Goal: Information Seeking & Learning: Learn about a topic

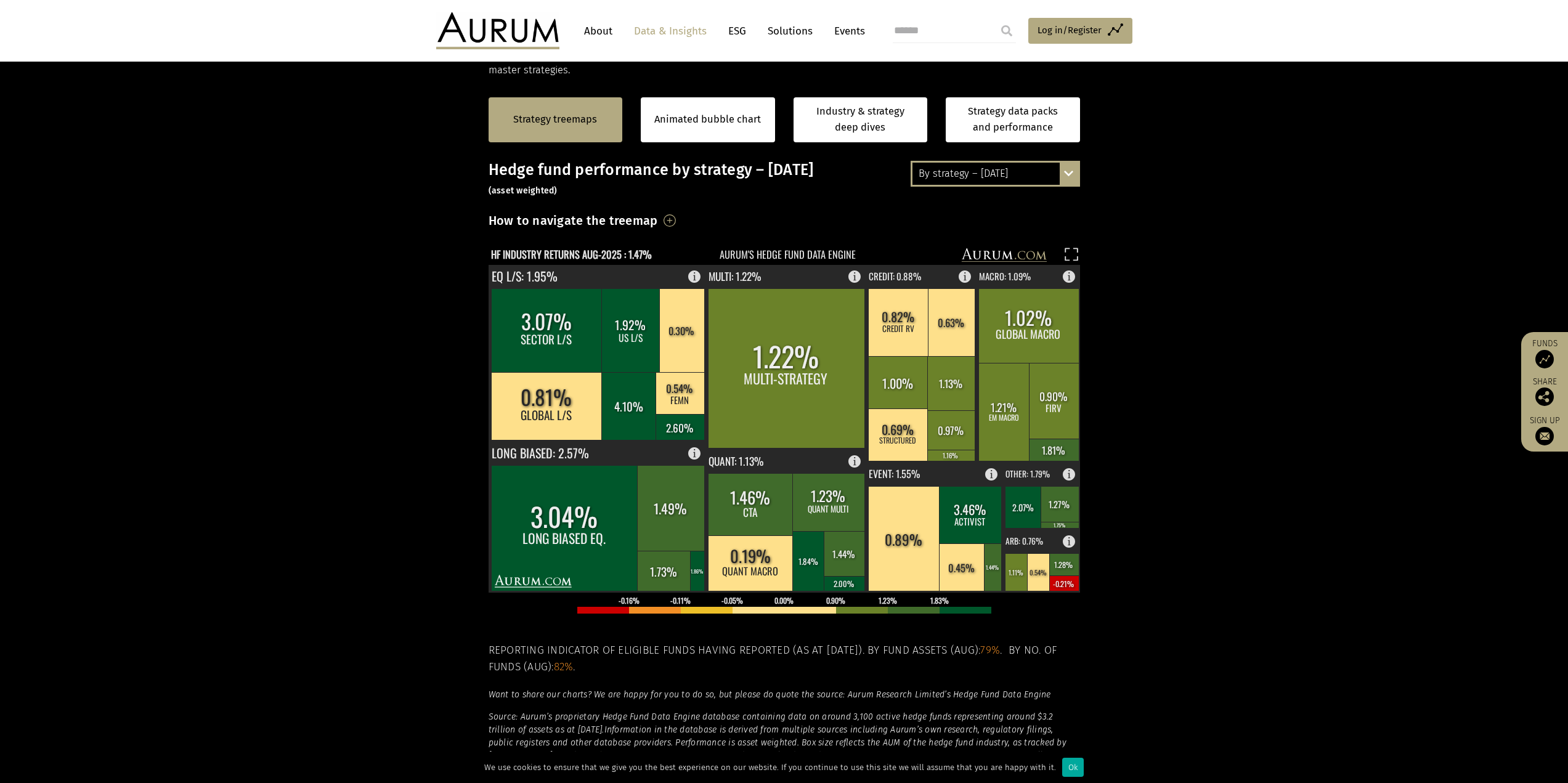
scroll to position [249, 0]
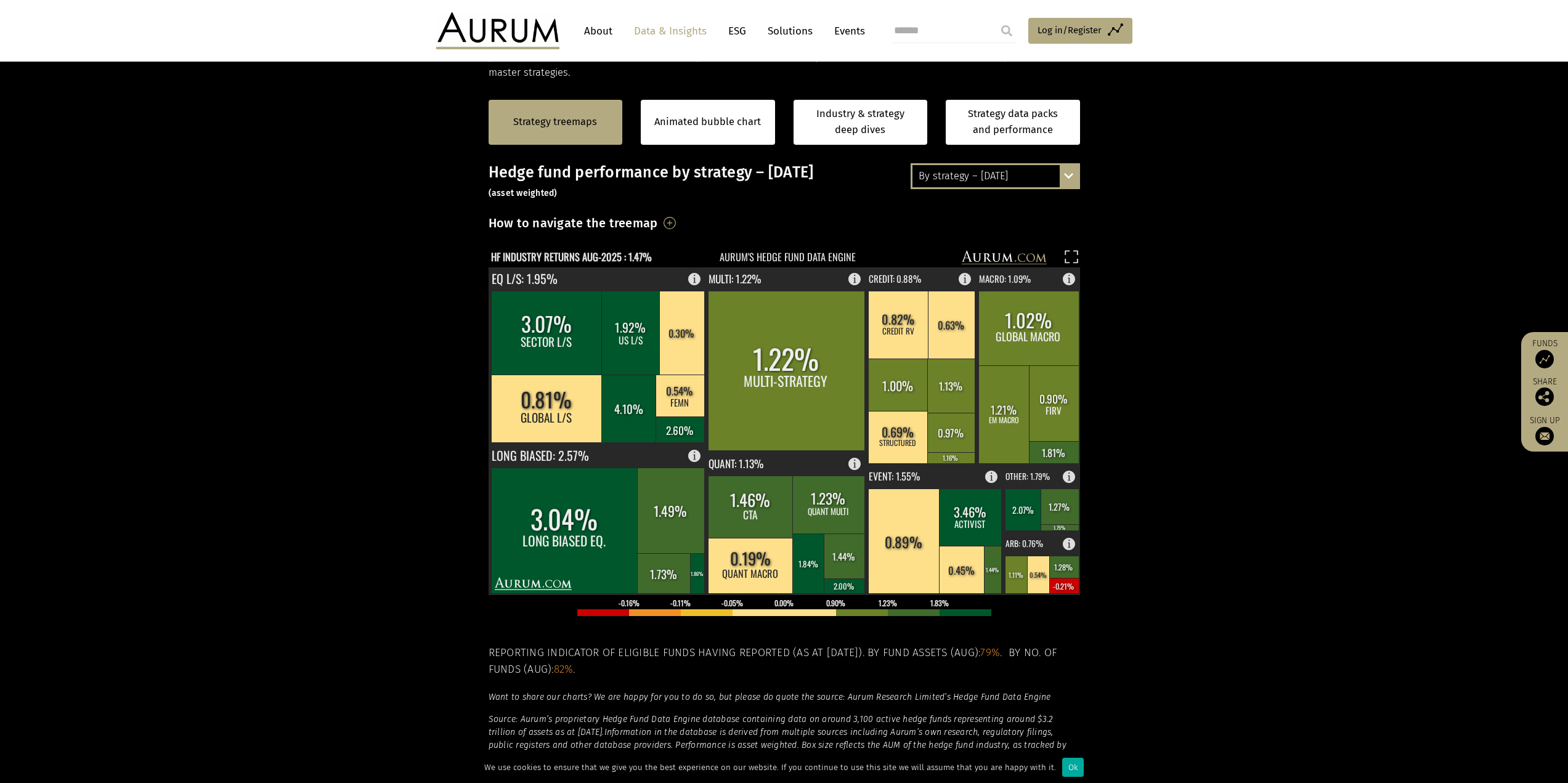
click at [765, 209] on div "Hedge fund performance by strategy – [DATE] (asset weighted) How to navigate th…" at bounding box center [784, 476] width 592 height 626
click at [763, 209] on div "Hedge fund performance by strategy – [DATE] (asset weighted) How to navigate th…" at bounding box center [784, 476] width 592 height 626
click at [776, 197] on h3 "Hedge fund performance by strategy – August 2025 (asset weighted)" at bounding box center [784, 182] width 592 height 37
click at [1030, 181] on div "By strategy – [DATE]" at bounding box center [995, 176] width 166 height 22
click at [1017, 231] on div "By strategy – year to date" at bounding box center [995, 221] width 166 height 22
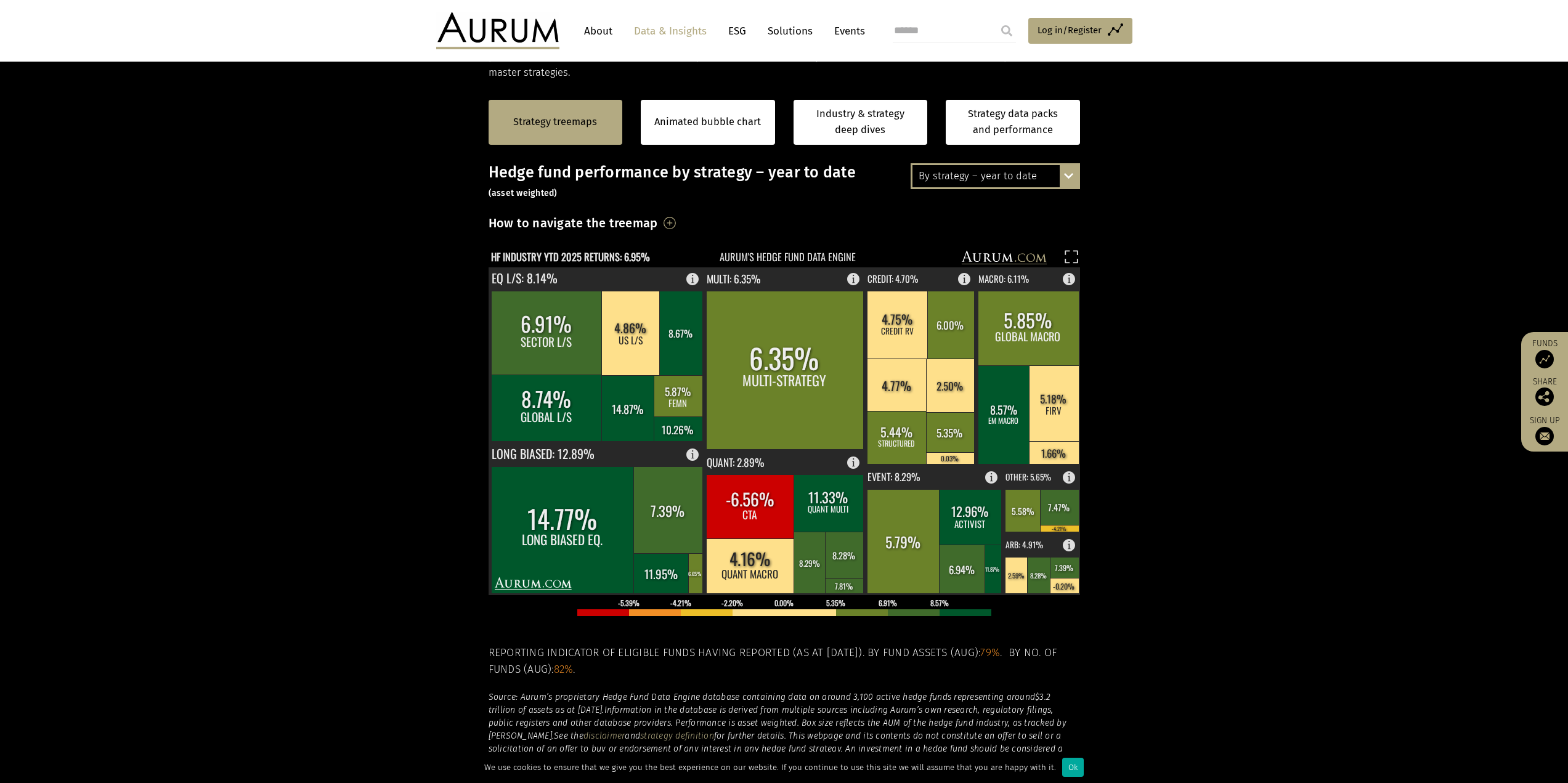
click at [804, 226] on div "How to navigate the treemap Hovering over one of the coloured boxes in the char…" at bounding box center [784, 227] width 592 height 29
click at [1376, 432] on section "Strategy treemaps Animated bubble chart Industry & strategy deep dives Strategy…" at bounding box center [784, 466] width 1568 height 770
click at [1349, 421] on section "Strategy treemaps Animated bubble chart Industry & strategy deep dives Strategy…" at bounding box center [784, 466] width 1568 height 770
click at [435, 375] on section "Strategy treemaps Animated bubble chart Industry & strategy deep dives Strategy…" at bounding box center [784, 466] width 1568 height 770
click at [440, 353] on section "Strategy treemaps Animated bubble chart Industry & strategy deep dives Strategy…" at bounding box center [784, 466] width 1568 height 770
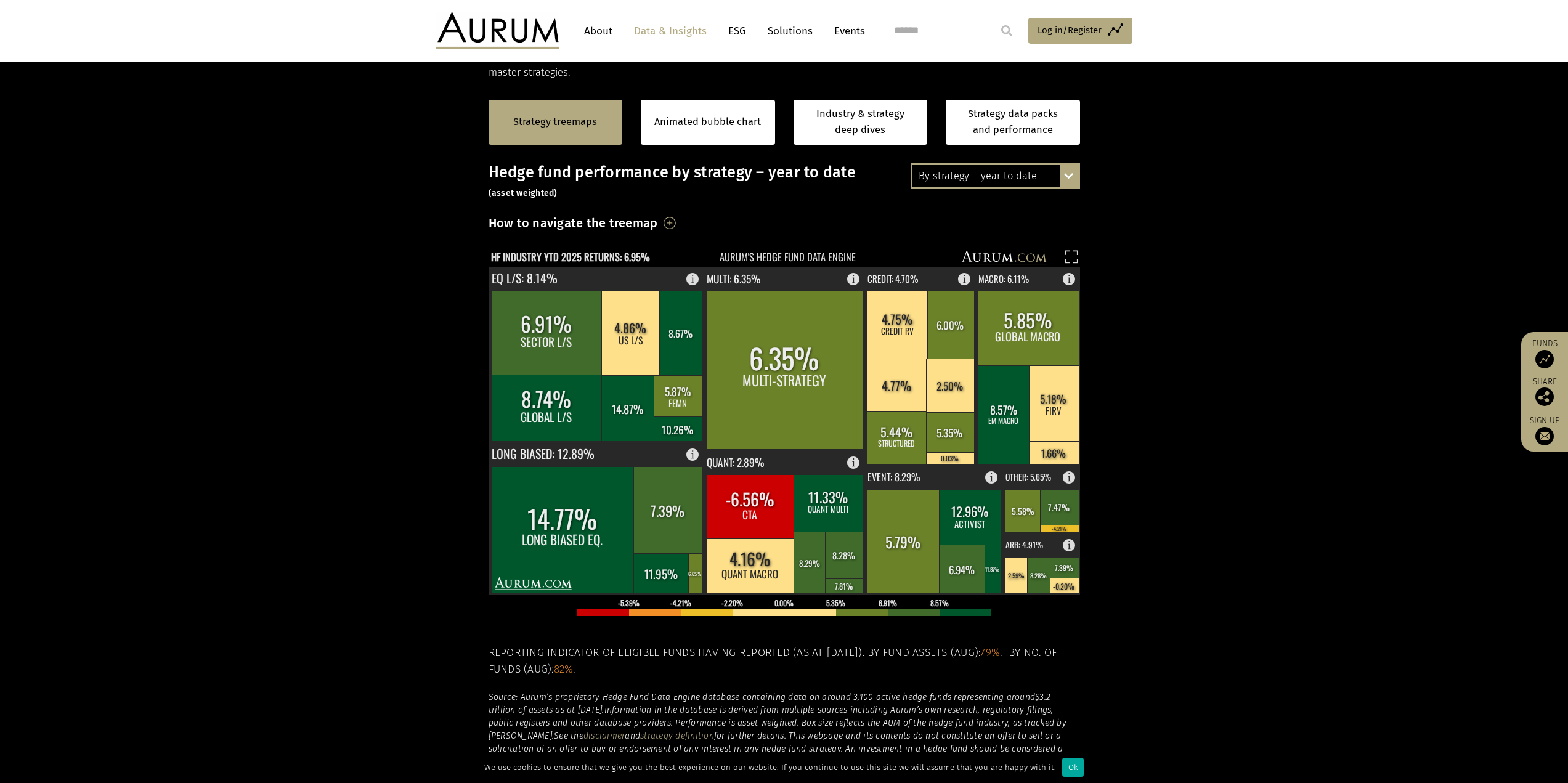
click at [767, 638] on div "Hedge fund performance by strategy – year to date (asset weighted) How to navig…" at bounding box center [784, 465] width 592 height 604
click at [364, 444] on section "Strategy treemaps Animated bubble chart Industry & strategy deep dives Strategy…" at bounding box center [784, 466] width 1568 height 770
click at [375, 417] on section "Strategy treemaps Animated bubble chart Industry & strategy deep dives Strategy…" at bounding box center [784, 466] width 1568 height 770
click at [408, 733] on section "Strategy treemaps Animated bubble chart Industry & strategy deep dives Strategy…" at bounding box center [784, 466] width 1568 height 770
click at [423, 400] on section "Strategy treemaps Animated bubble chart Industry & strategy deep dives Strategy…" at bounding box center [784, 466] width 1568 height 770
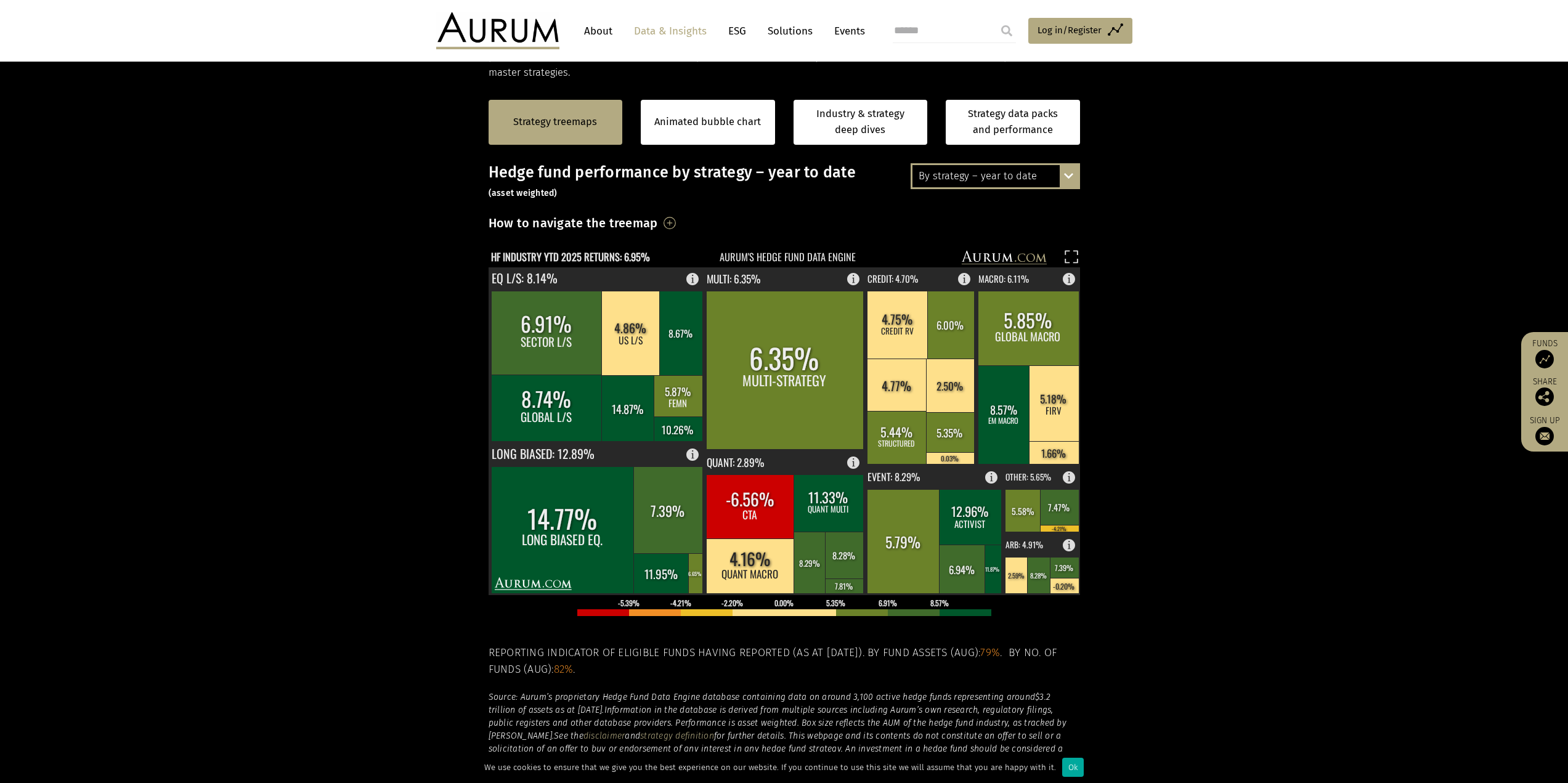
click at [404, 364] on section "Strategy treemaps Animated bubble chart Industry & strategy deep dives Strategy…" at bounding box center [784, 466] width 1568 height 770
click at [1370, 368] on section "Strategy treemaps Animated bubble chart Industry & strategy deep dives Strategy…" at bounding box center [784, 466] width 1568 height 770
click at [1164, 454] on section "Strategy treemaps Animated bubble chart Industry & strategy deep dives Strategy…" at bounding box center [784, 466] width 1568 height 770
drag, startPoint x: 1174, startPoint y: 417, endPoint x: 1151, endPoint y: 421, distance: 23.3
click at [1166, 421] on section "Strategy treemaps Animated bubble chart Industry & strategy deep dives Strategy…" at bounding box center [784, 466] width 1568 height 770
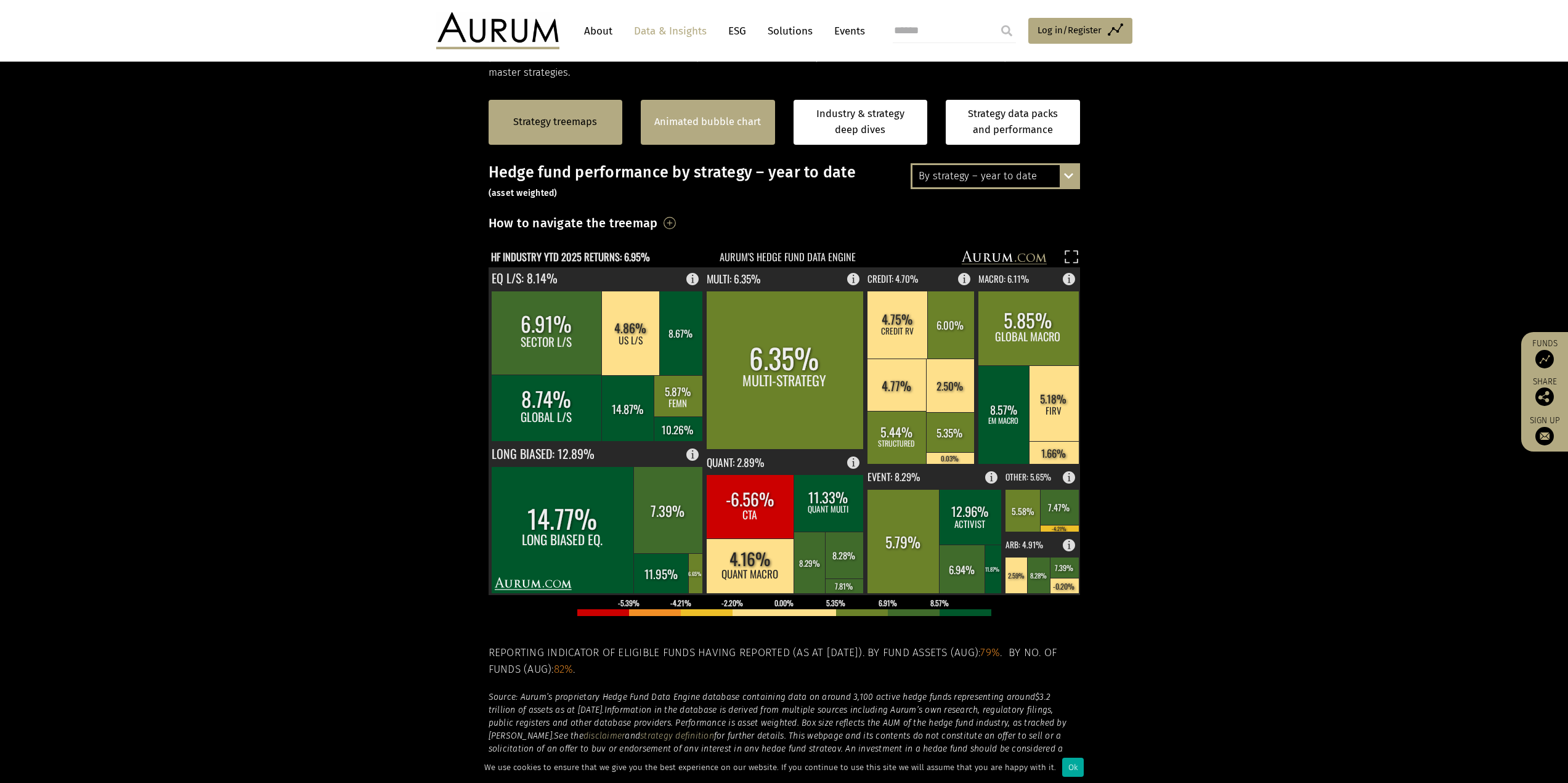
click at [701, 125] on link "Animated bubble chart" at bounding box center [707, 122] width 106 height 16
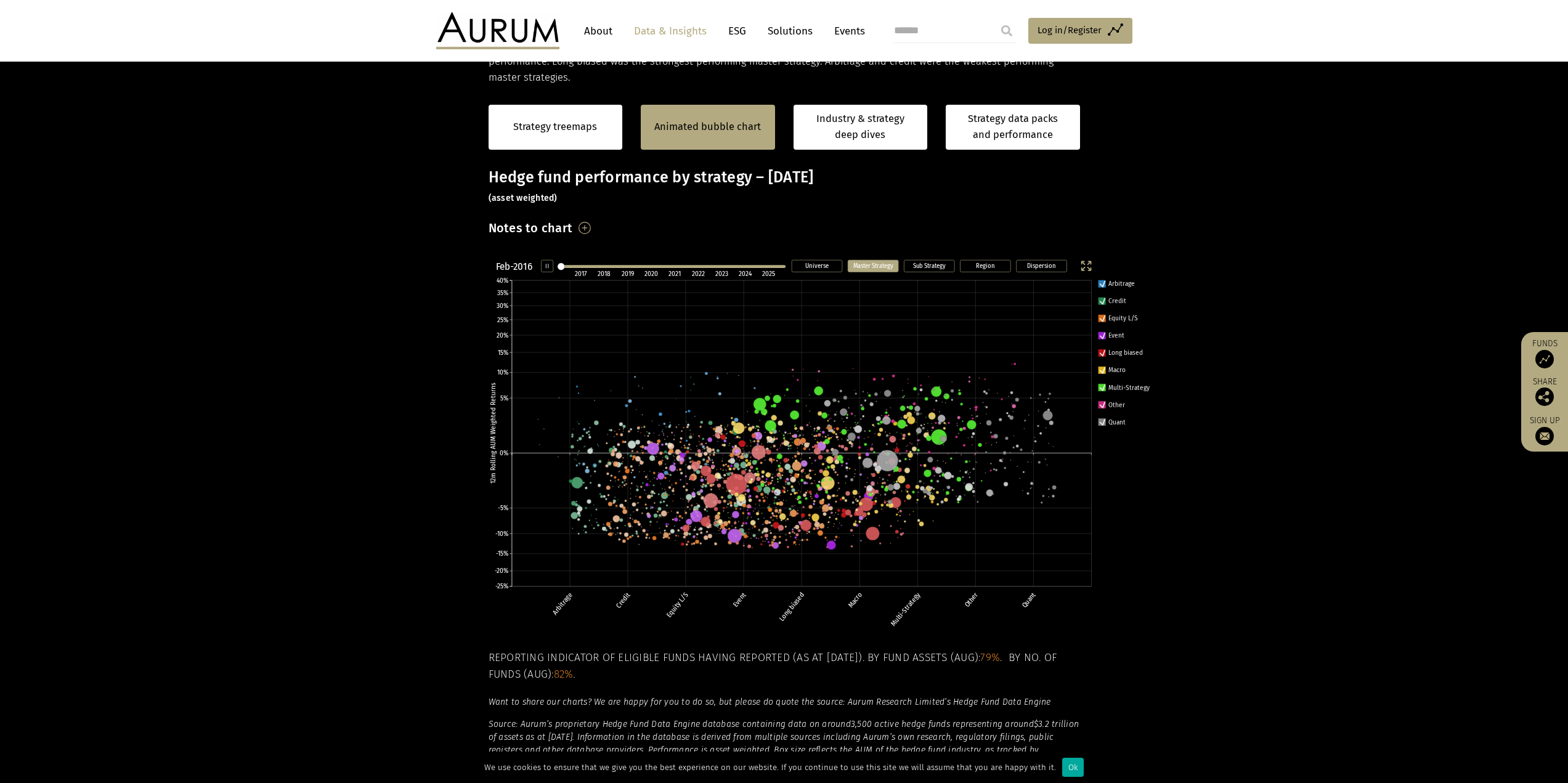
scroll to position [192, 0]
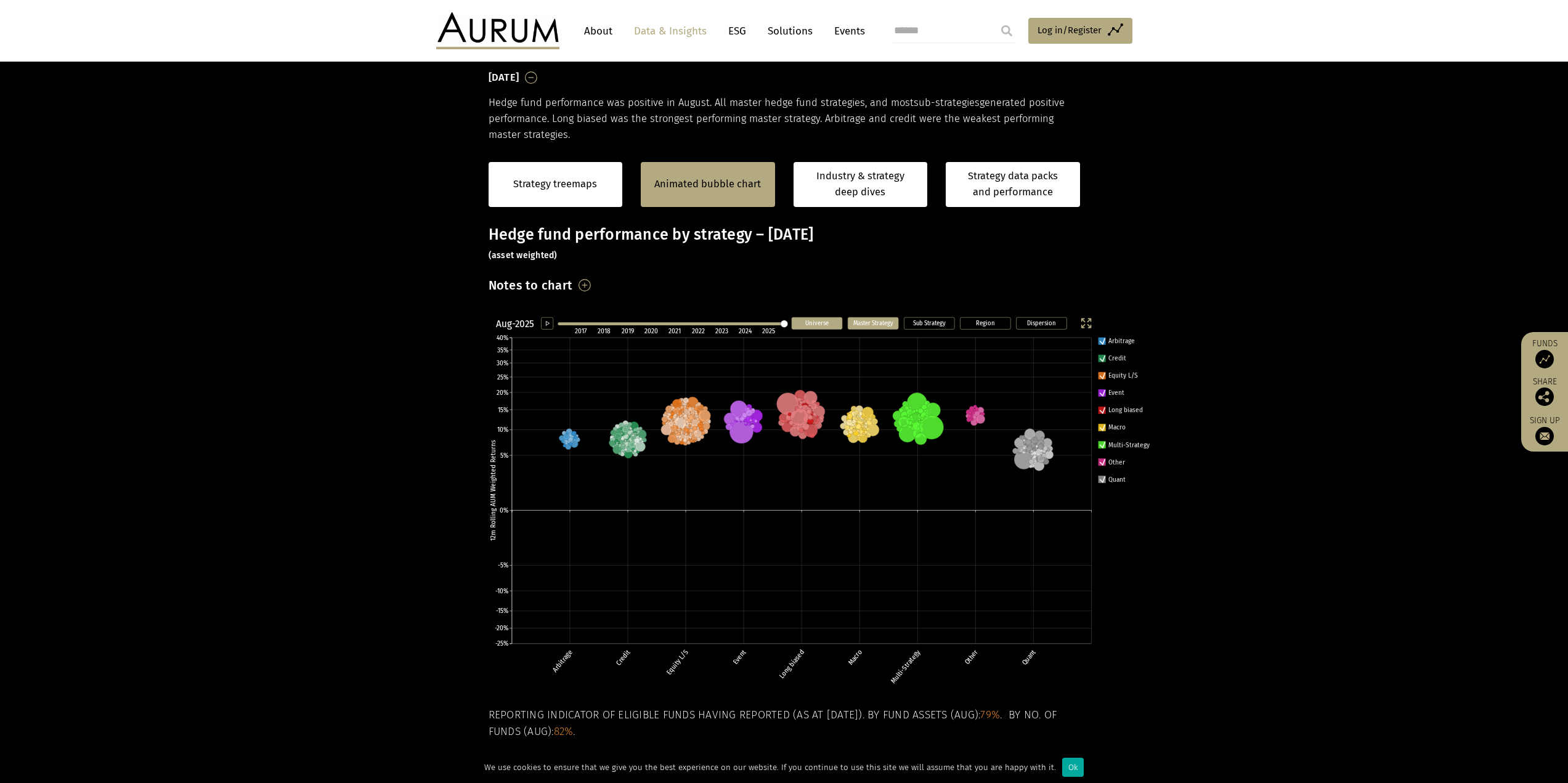
scroll to position [187, 0]
click at [801, 328] on icon "Dispersion Region Sub Strategy Master Strategy Universe Aug-2025 2017 2018 2019…" at bounding box center [821, 512] width 684 height 400
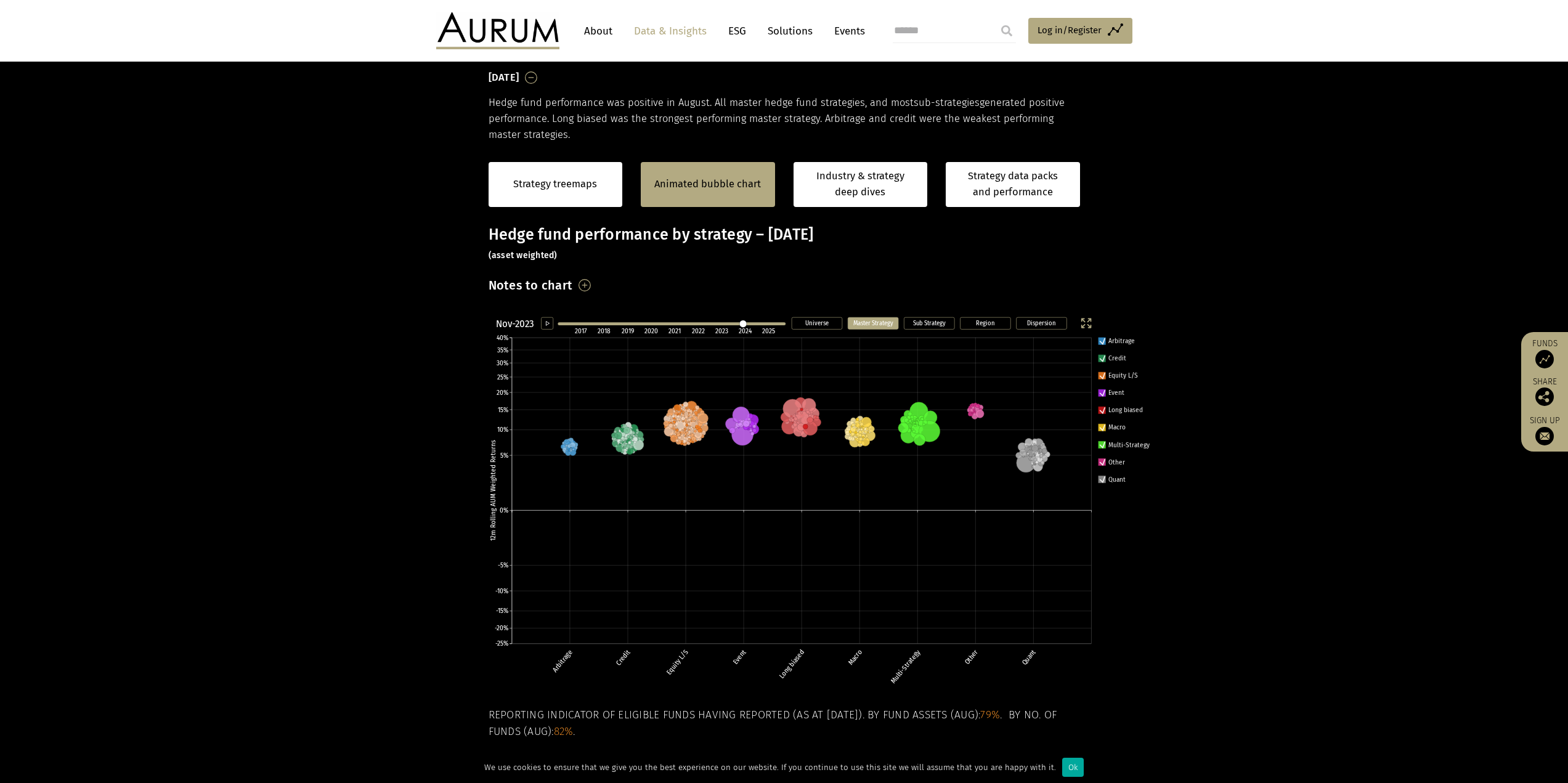
drag, startPoint x: 746, startPoint y: 325, endPoint x: 740, endPoint y: 325, distance: 6.0
click at [741, 324] on line at bounding box center [671, 324] width 225 height 0
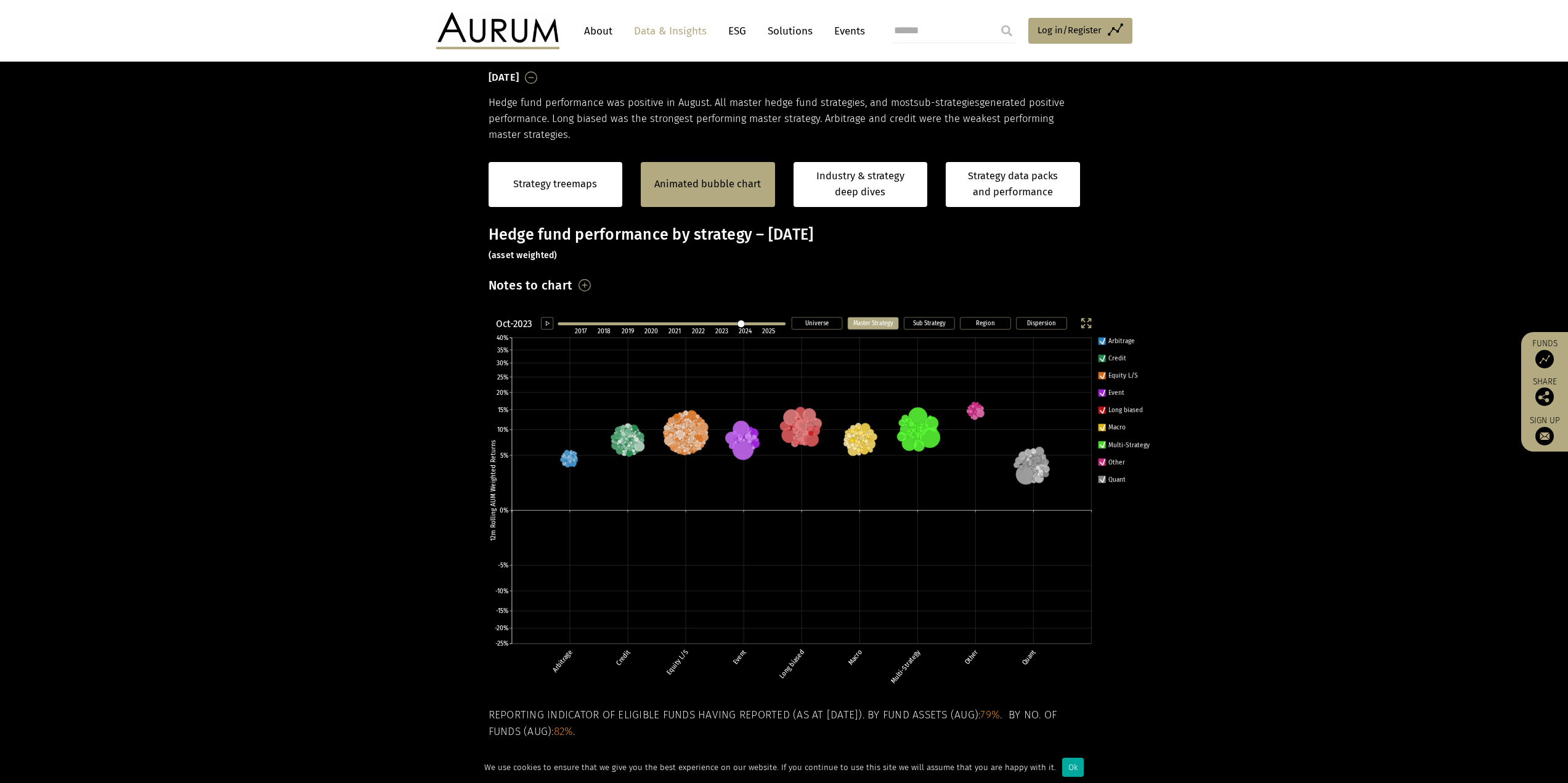
click at [732, 287] on div "Notes to chart Each bubble represents a hedge fund with over $500m AUM as obser…" at bounding box center [784, 289] width 592 height 29
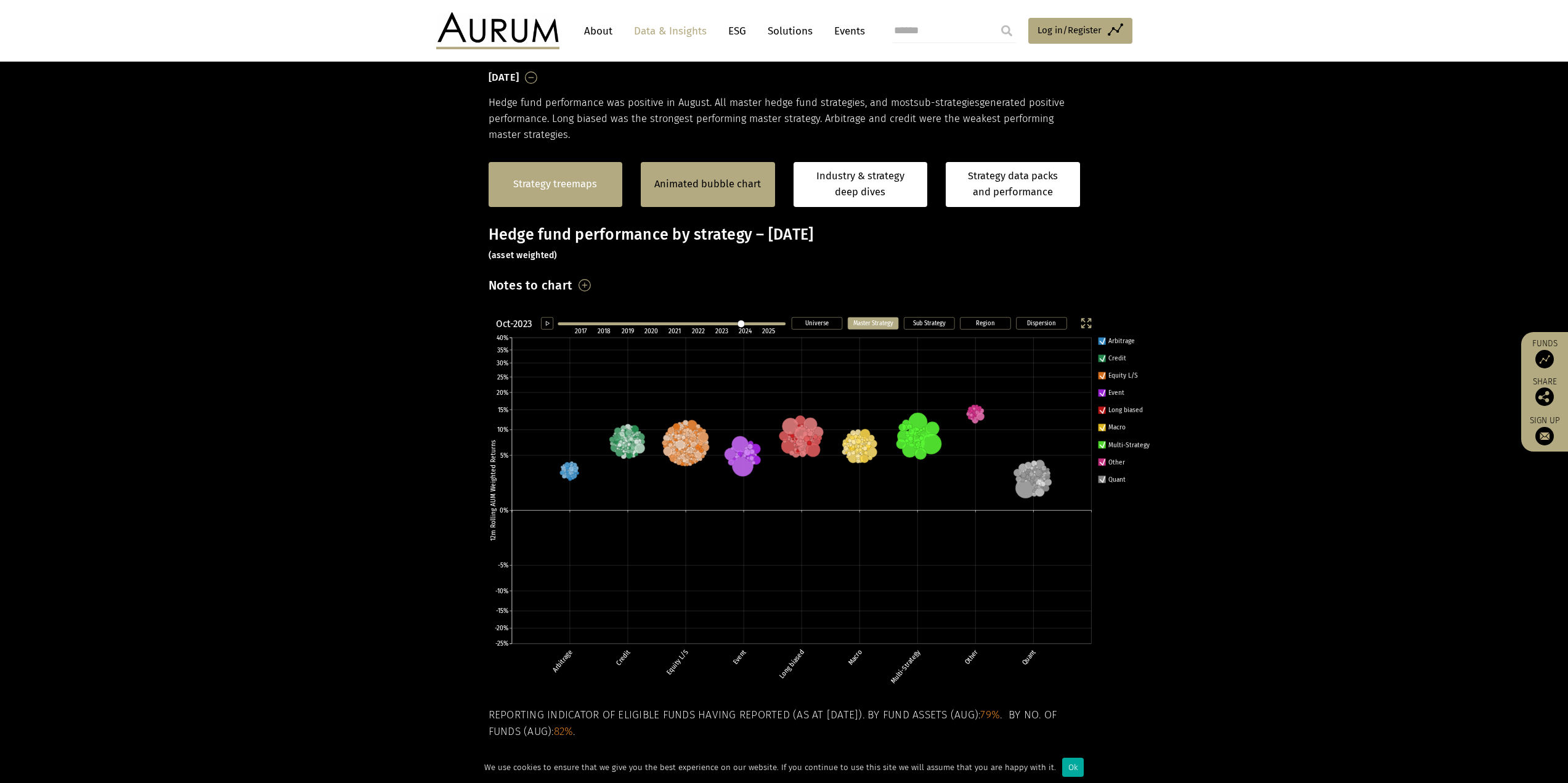
click at [578, 188] on link "Strategy treemaps" at bounding box center [555, 184] width 84 height 16
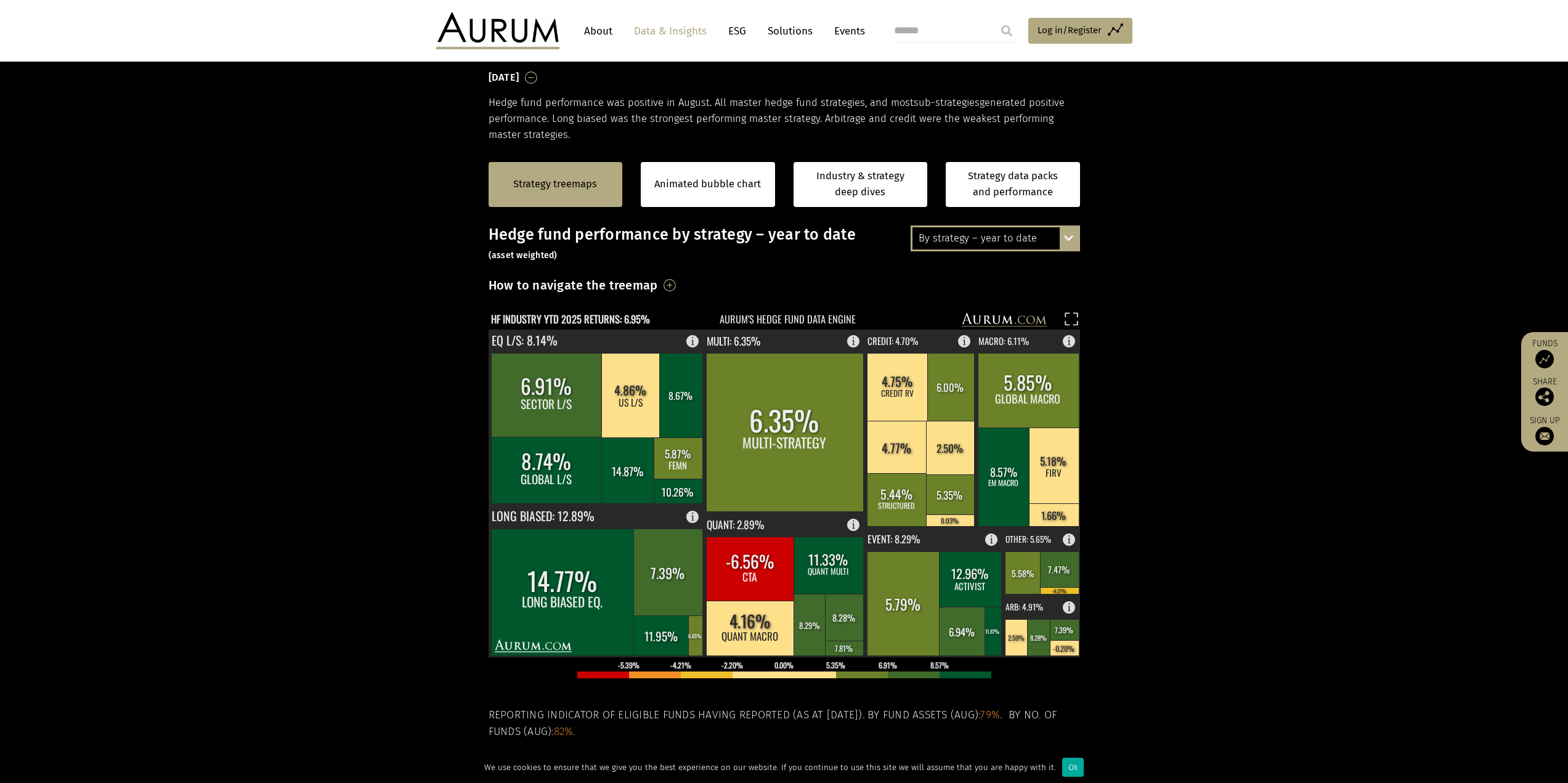
click at [320, 328] on section "Strategy treemaps Animated bubble chart Industry & strategy deep dives Strategy…" at bounding box center [784, 528] width 1568 height 770
click at [893, 184] on link "Industry & strategy deep dives" at bounding box center [861, 184] width 135 height 45
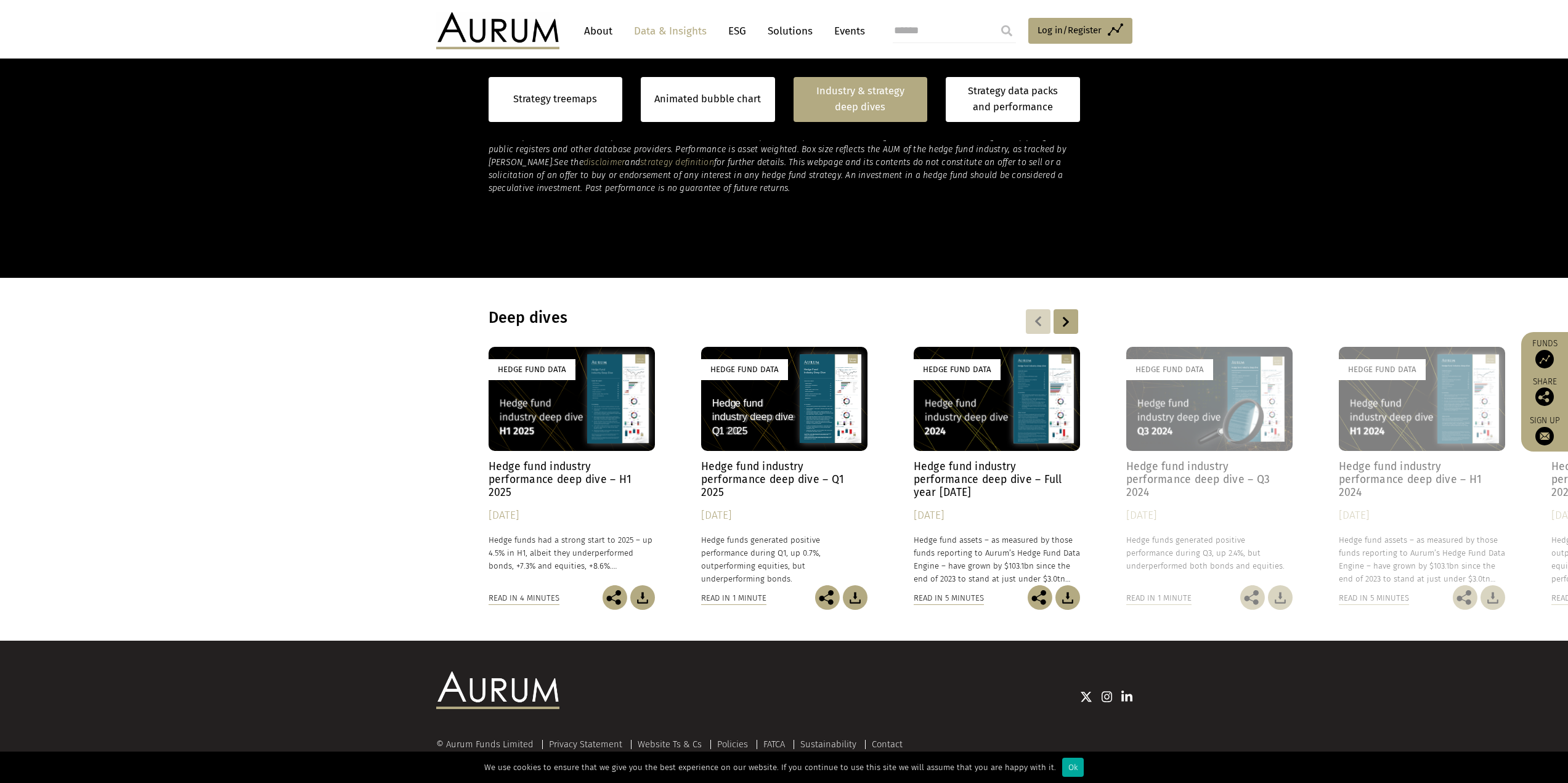
scroll to position [848, 0]
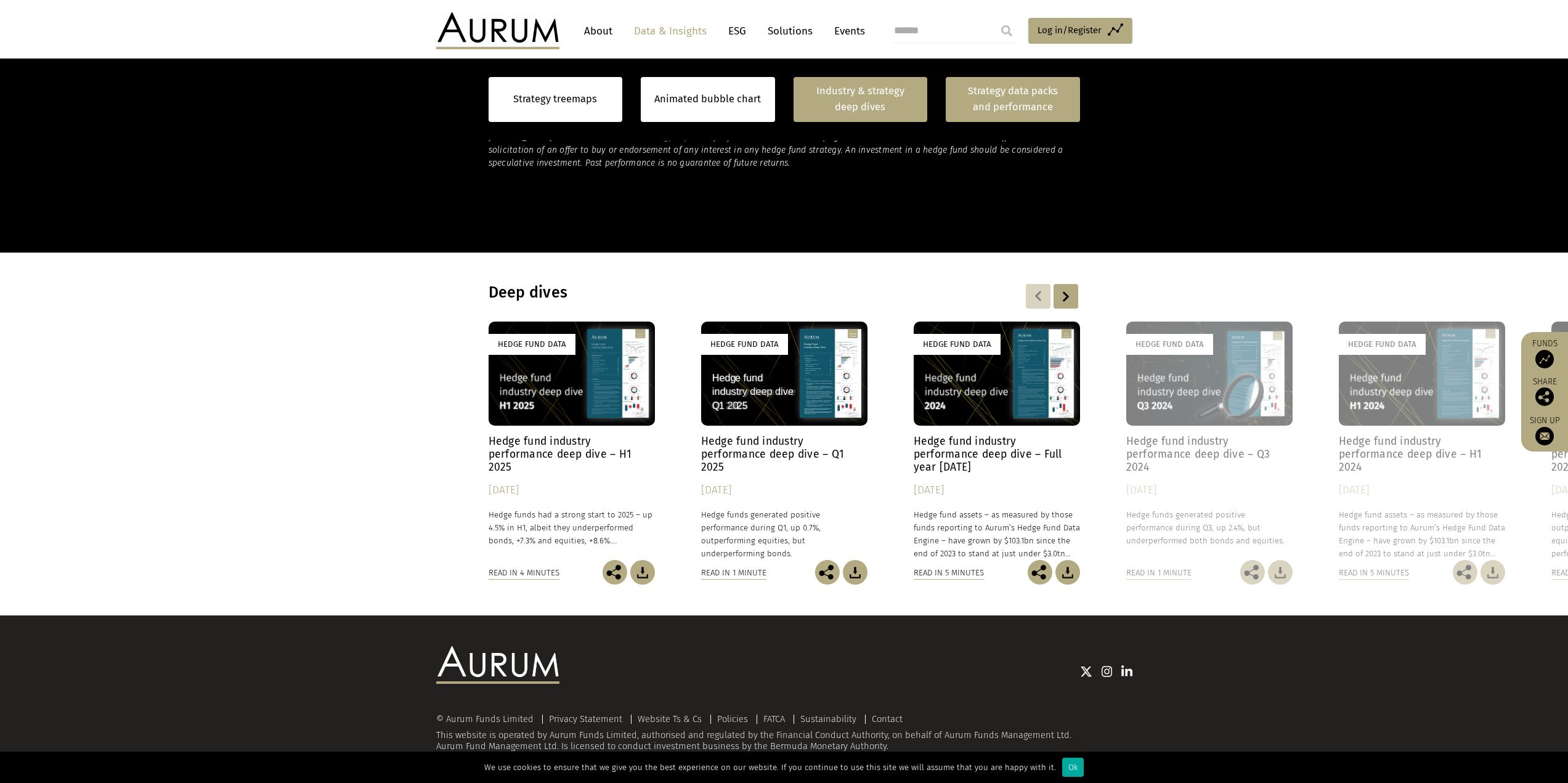
click at [1000, 109] on link "Strategy data packs and performance" at bounding box center [1013, 99] width 135 height 45
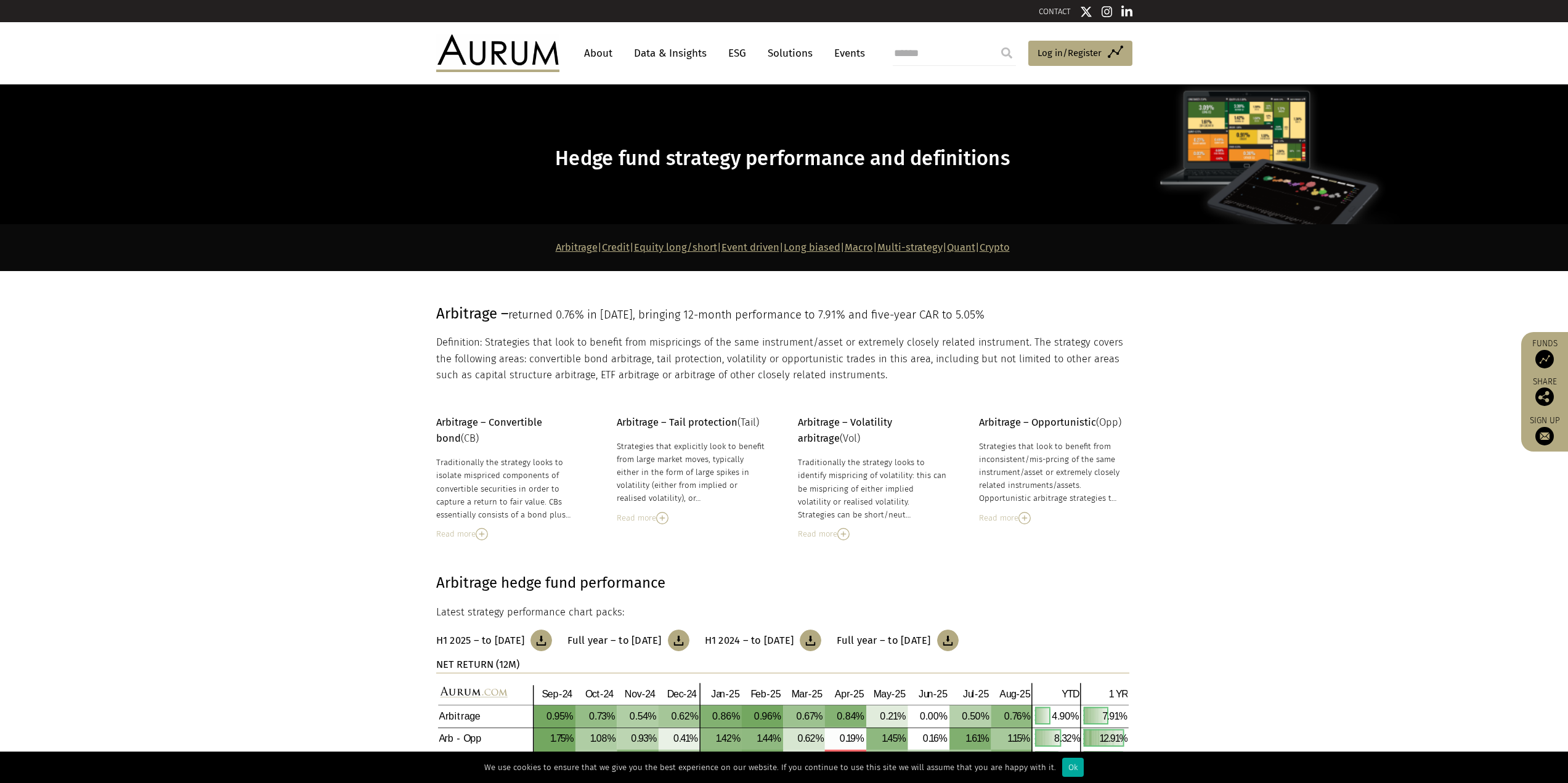
click at [403, 430] on section "Arbitrage – Convertible bond (CB) Traditionally the strategy looks to isolate m…" at bounding box center [784, 477] width 1568 height 126
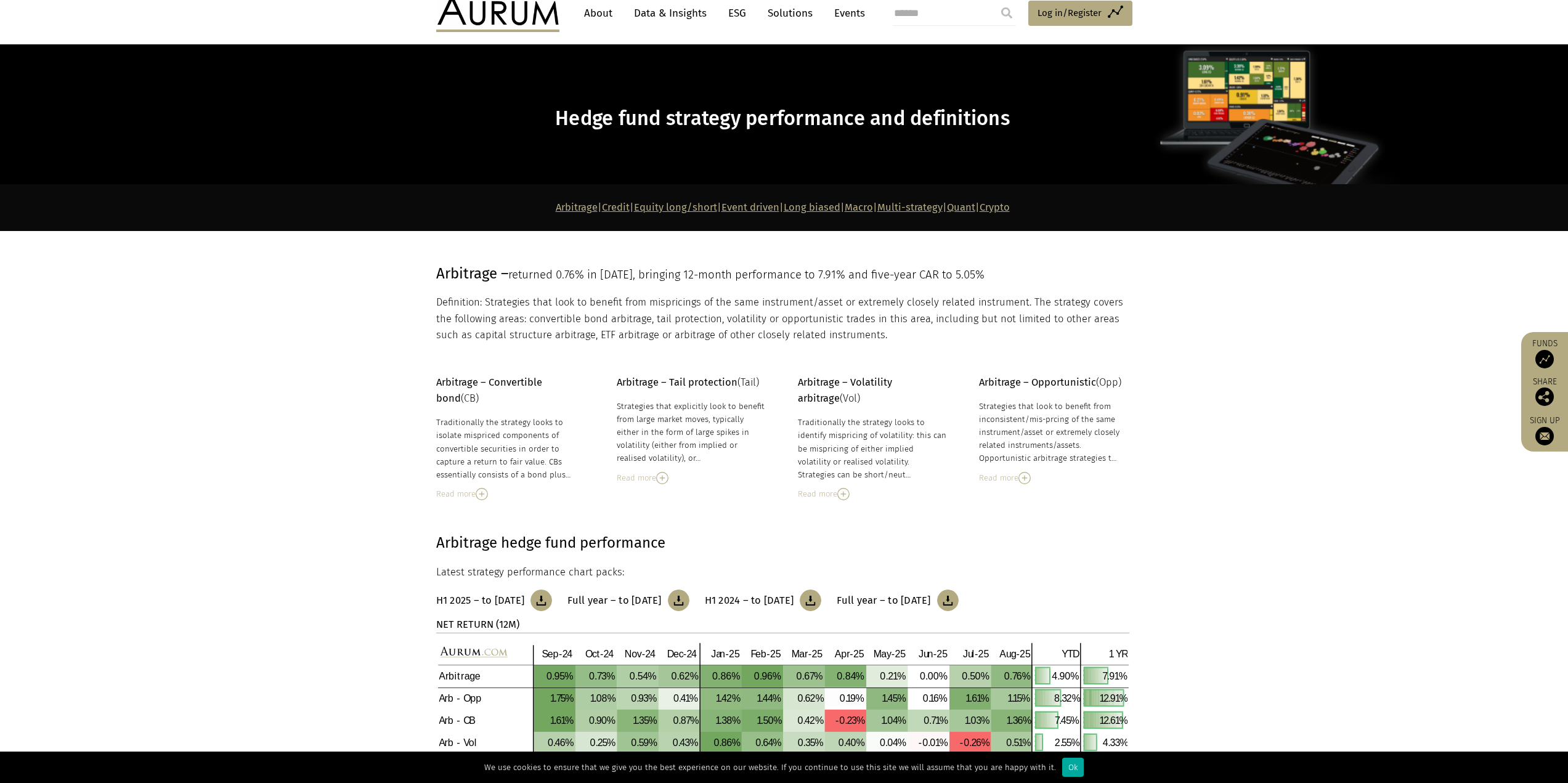
scroll to position [61, 0]
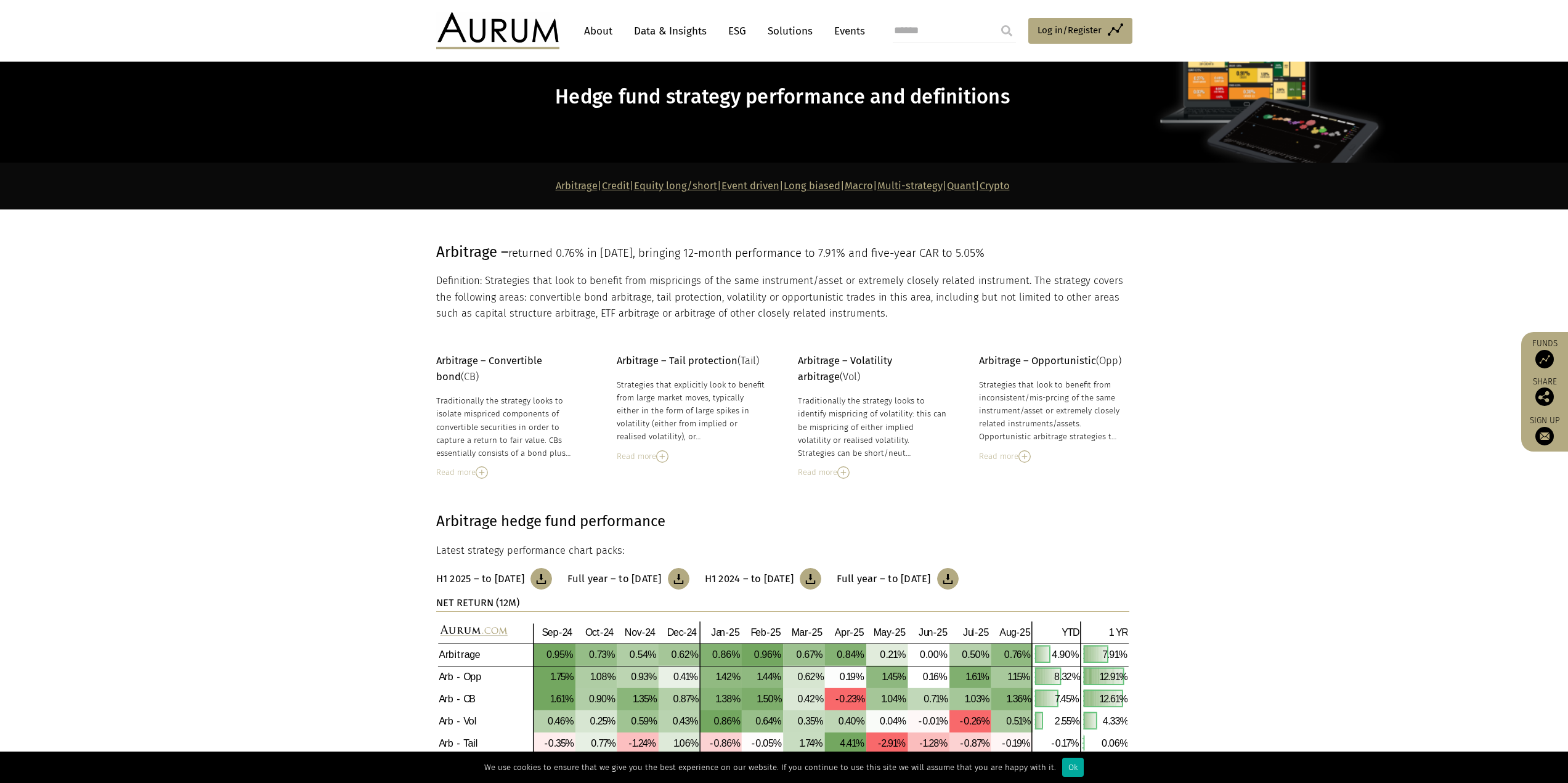
click at [404, 430] on section "Arbitrage – Convertible bond (CB) Traditionally the strategy looks to isolate m…" at bounding box center [784, 415] width 1568 height 126
click at [417, 398] on section "Arbitrage – Convertible bond (CB) Traditionally the strategy looks to isolate m…" at bounding box center [784, 415] width 1568 height 126
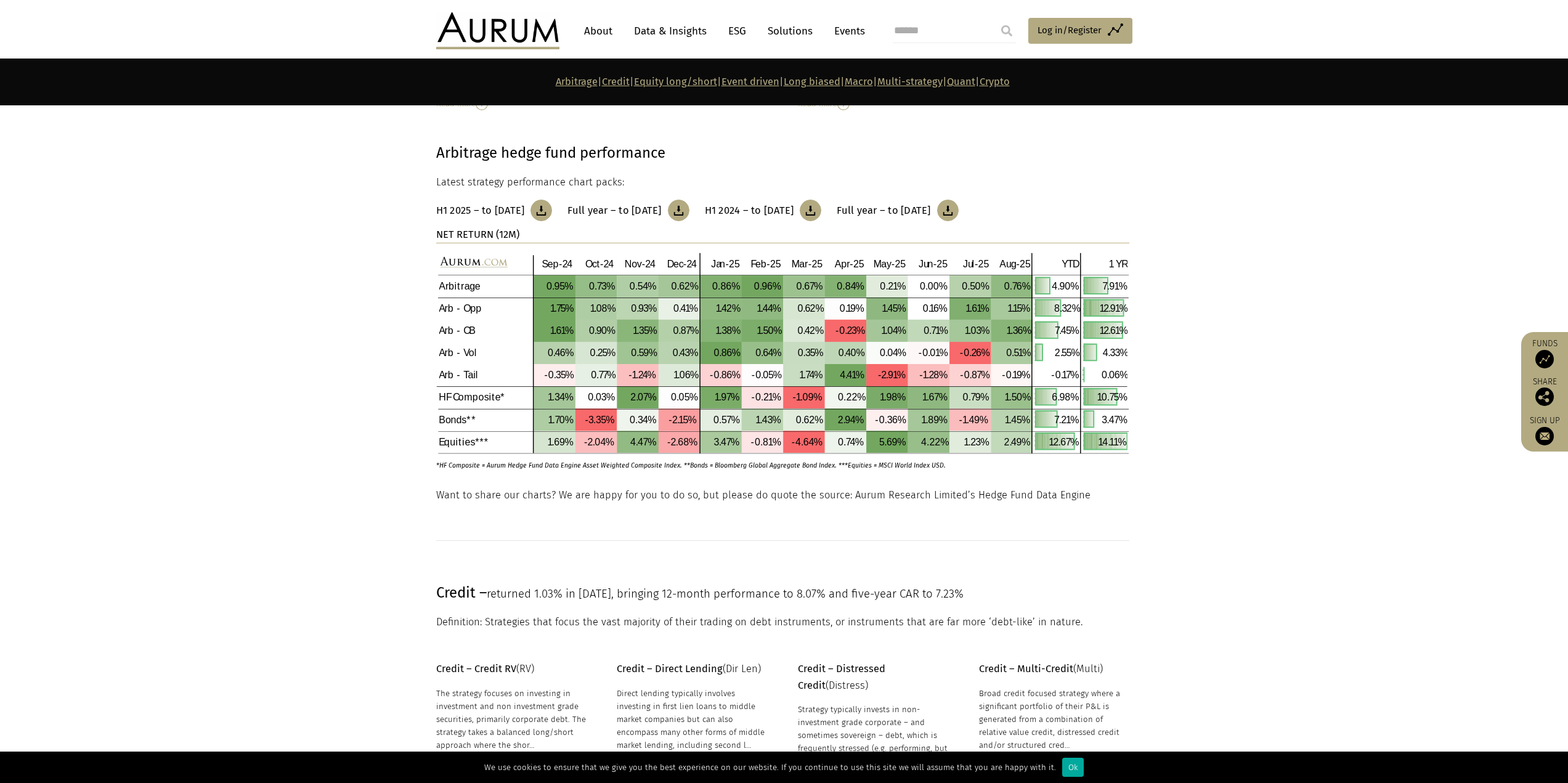
scroll to position [431, 0]
click at [540, 351] on img at bounding box center [782, 352] width 693 height 201
click at [838, 357] on img at bounding box center [782, 352] width 693 height 201
click at [895, 355] on img at bounding box center [782, 352] width 693 height 201
click at [950, 353] on img at bounding box center [782, 352] width 693 height 201
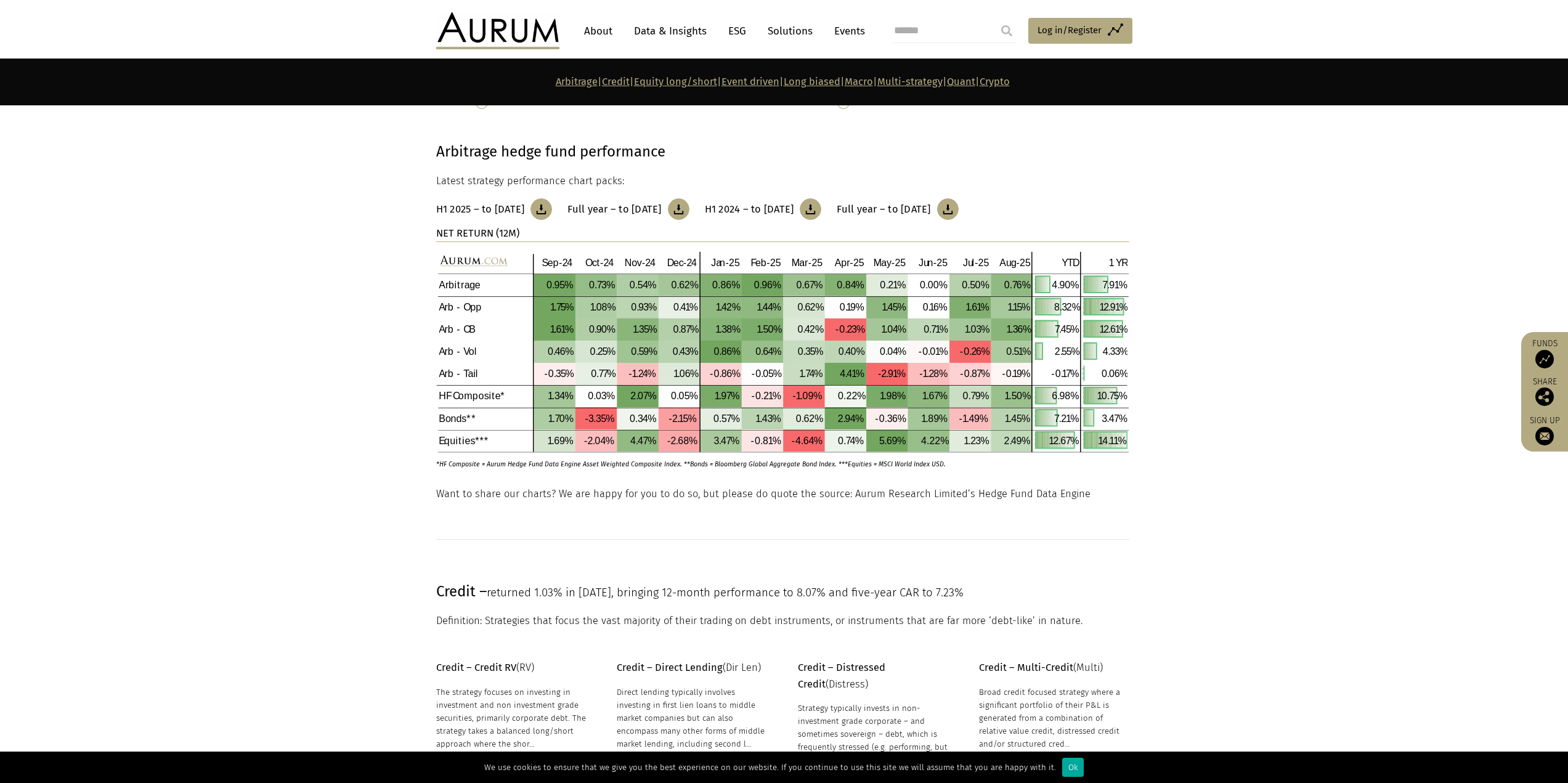
click at [982, 353] on img at bounding box center [782, 352] width 693 height 201
click at [1001, 353] on img at bounding box center [782, 352] width 693 height 201
click at [1018, 353] on img at bounding box center [782, 352] width 693 height 201
click at [1066, 353] on img at bounding box center [782, 352] width 693 height 201
click at [1121, 353] on img at bounding box center [782, 352] width 693 height 201
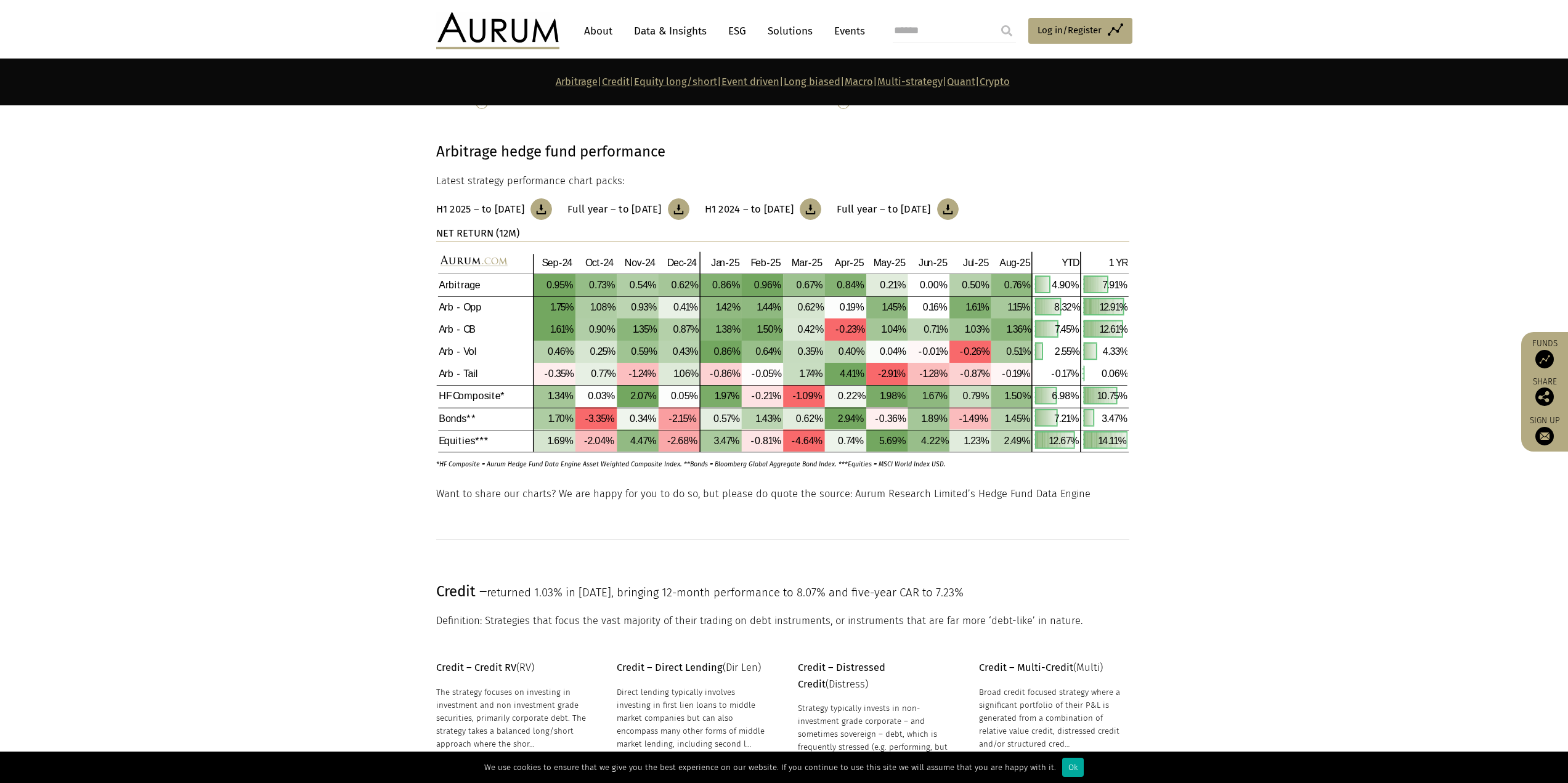
click at [1128, 353] on img at bounding box center [782, 352] width 693 height 201
click at [1139, 350] on div "Arbitrage hedge fund performance Latest strategy performance chart packs: H1 20…" at bounding box center [784, 312] width 721 height 345
click at [1104, 349] on img at bounding box center [782, 352] width 693 height 201
click at [1072, 349] on img at bounding box center [782, 352] width 693 height 201
click at [338, 322] on section "Arbitrage hedge fund performance Latest strategy performance chart packs: H1 20…" at bounding box center [784, 297] width 1568 height 376
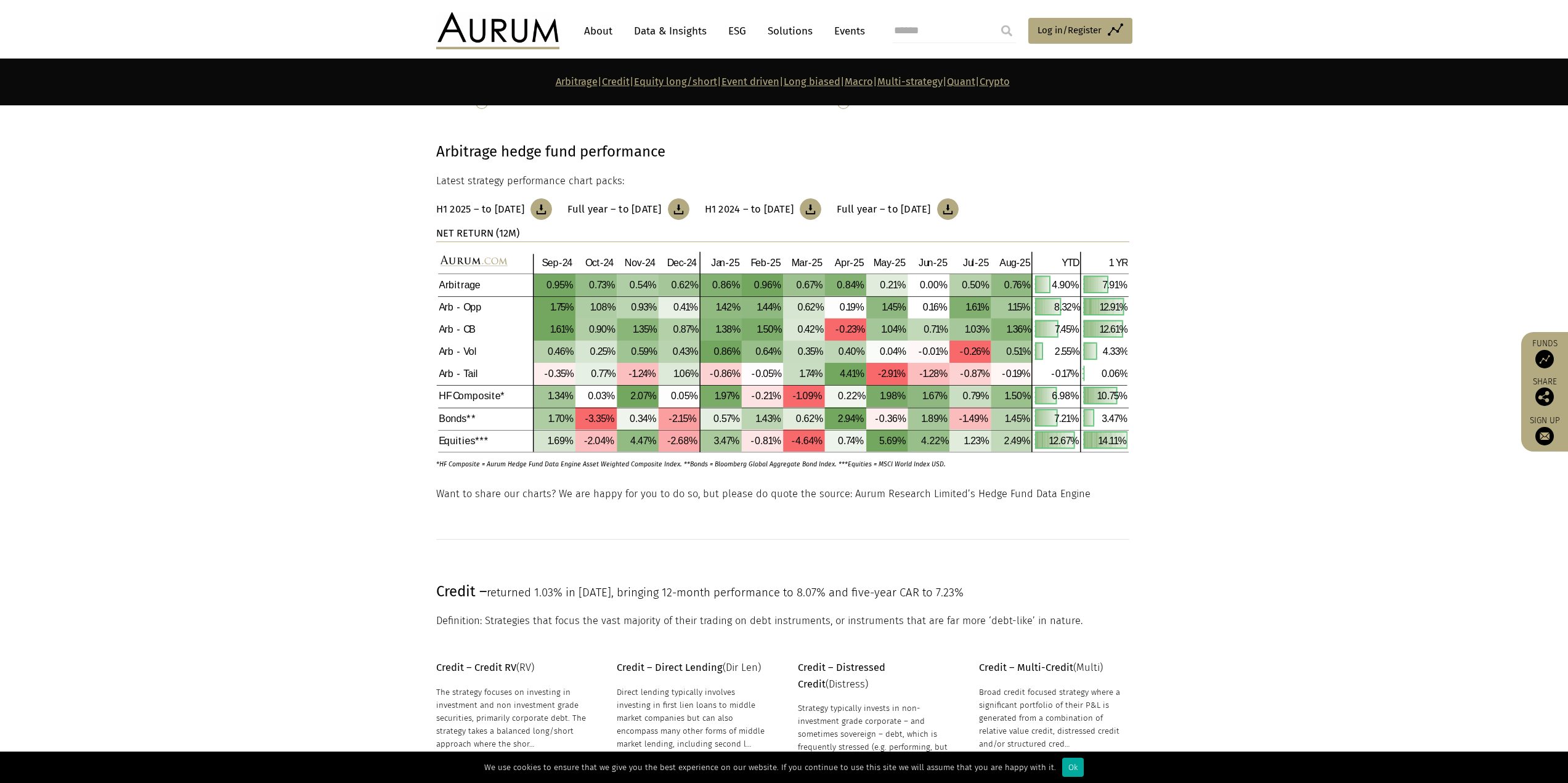
click at [679, 148] on p "Arbitrage hedge fund performance" at bounding box center [782, 152] width 693 height 24
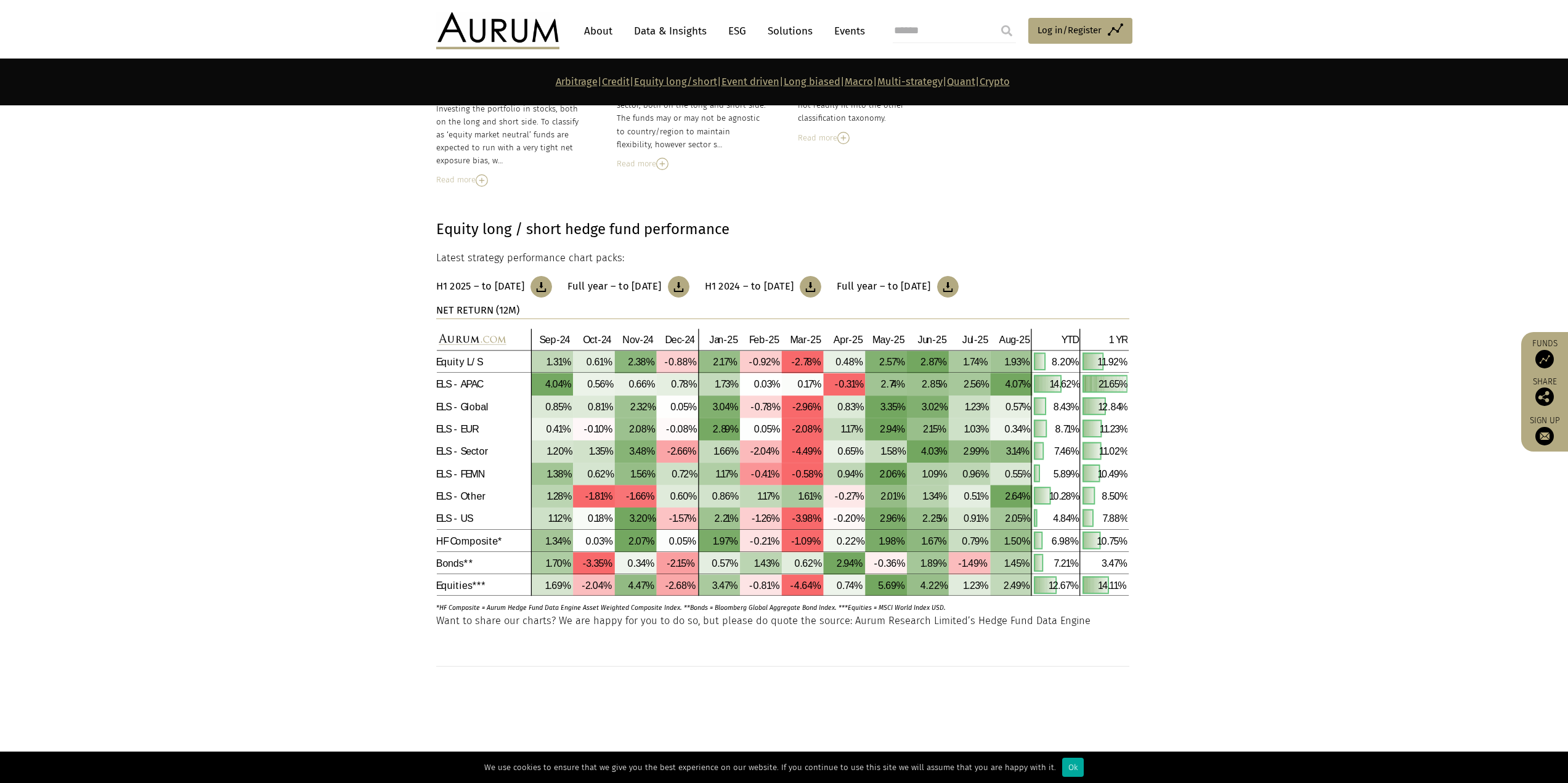
scroll to position [2156, 0]
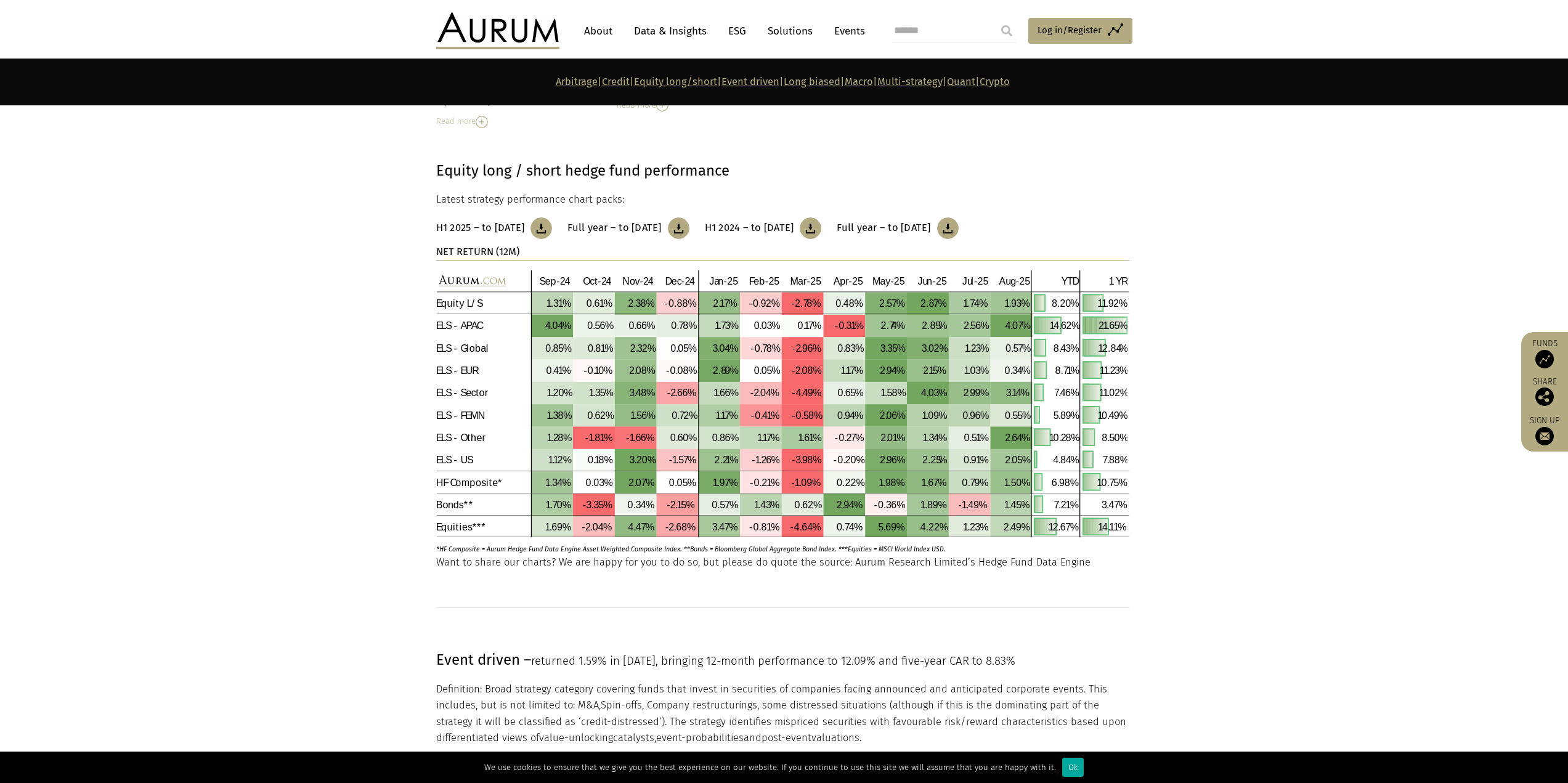
click at [321, 280] on section "Equity long / short hedge fund performance Latest strategy performance chart pa…" at bounding box center [784, 341] width 1568 height 426
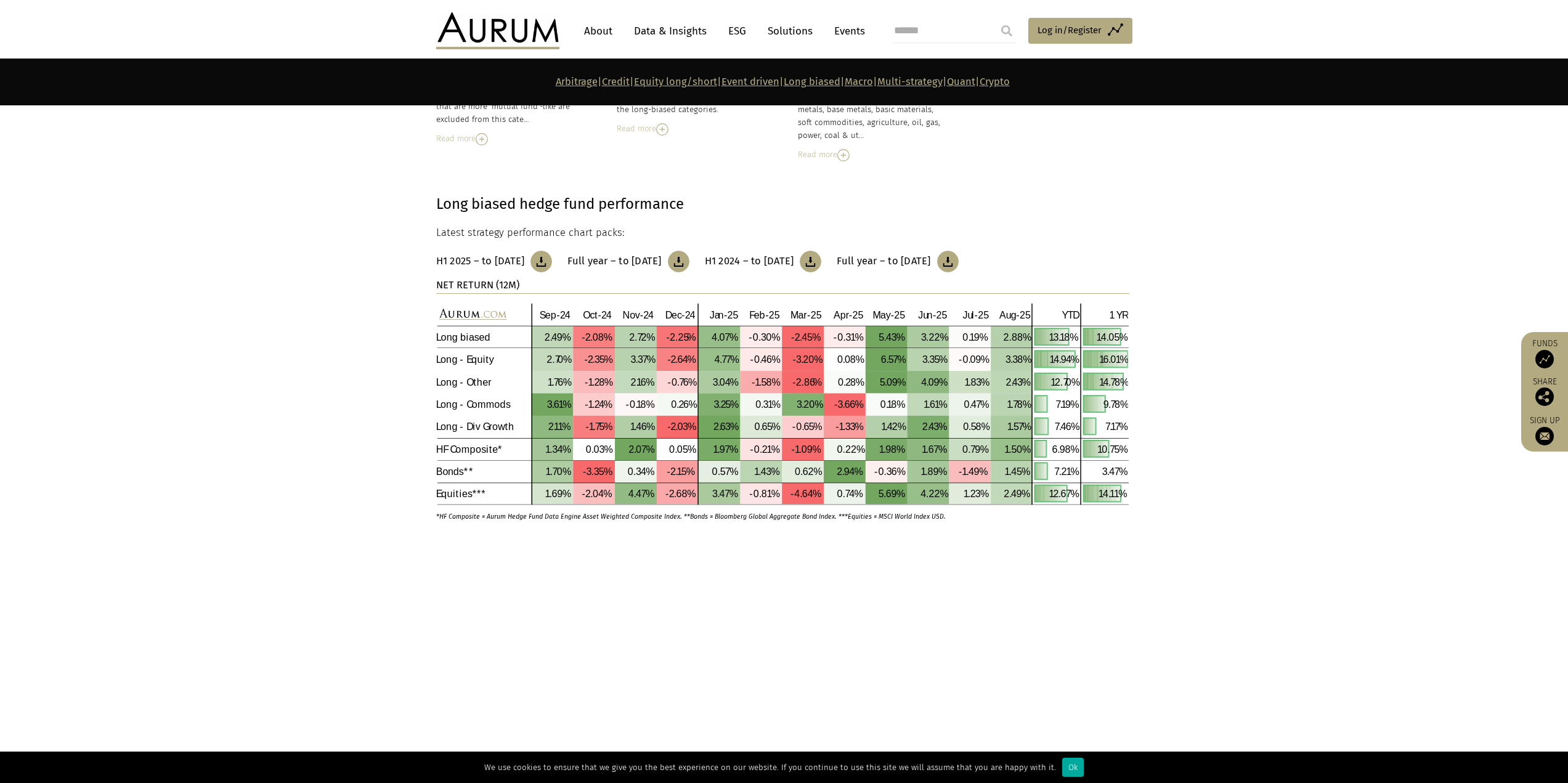
scroll to position [3573, 0]
